Goal: Find specific page/section: Find specific page/section

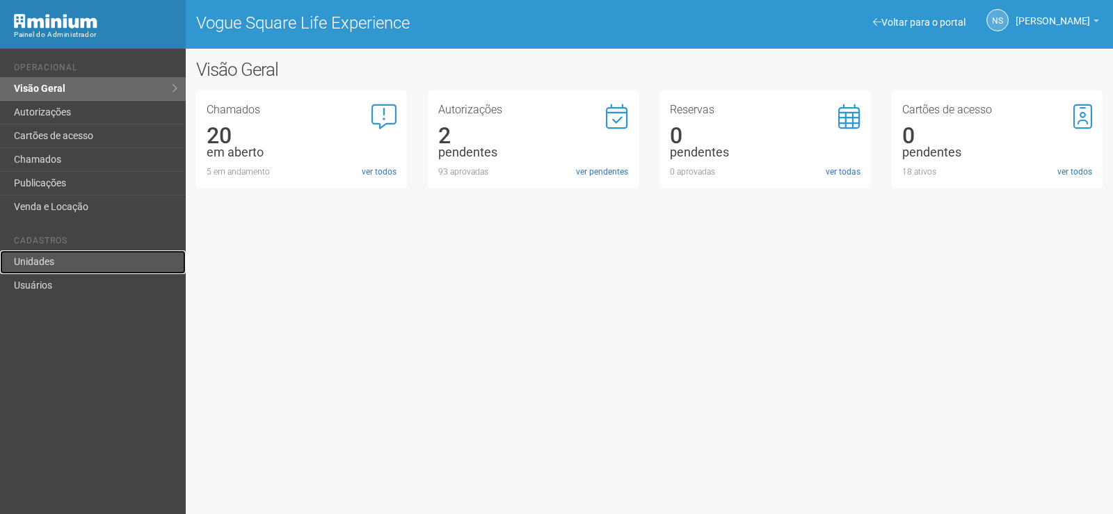
click at [66, 255] on link "Unidades" at bounding box center [93, 262] width 186 height 24
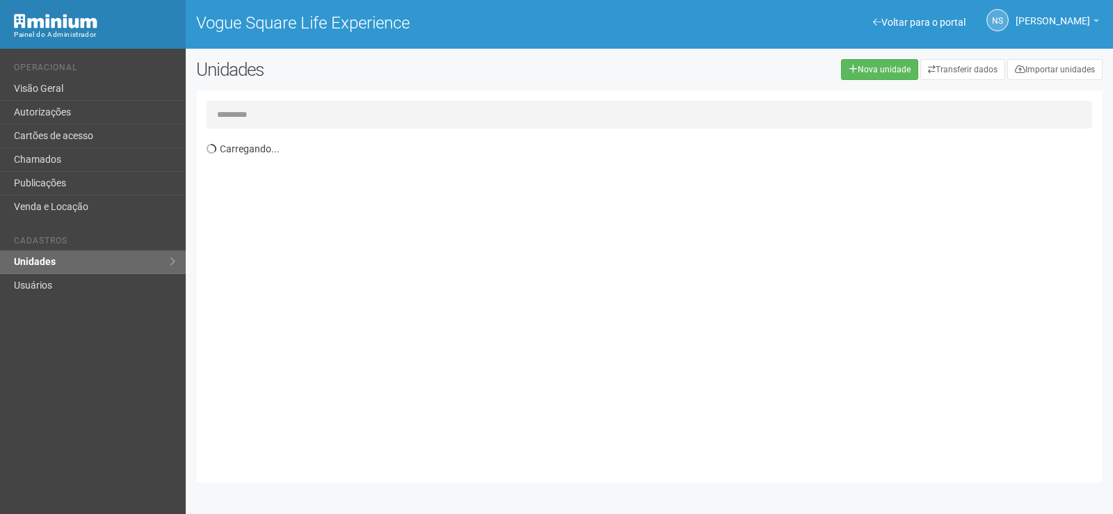
click at [264, 120] on input "text" at bounding box center [649, 115] width 885 height 28
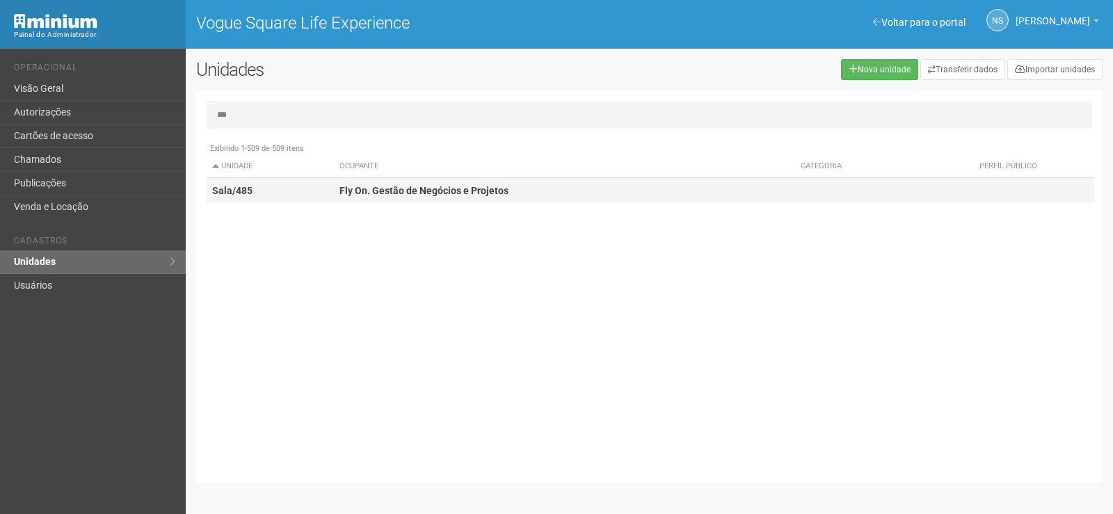
type input "***"
click at [399, 185] on strong "Fly On. Gestão de Negócios e Projetos" at bounding box center [423, 190] width 169 height 11
